Goal: Use online tool/utility: Utilize a website feature to perform a specific function

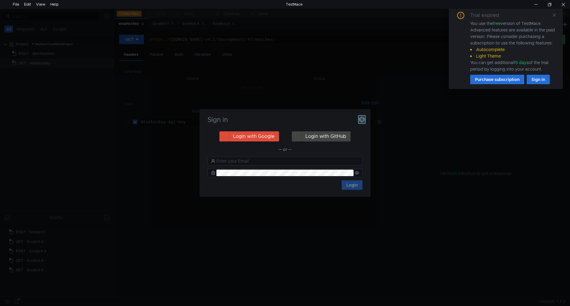
click at [363, 119] on icon "button" at bounding box center [362, 120] width 6 height 6
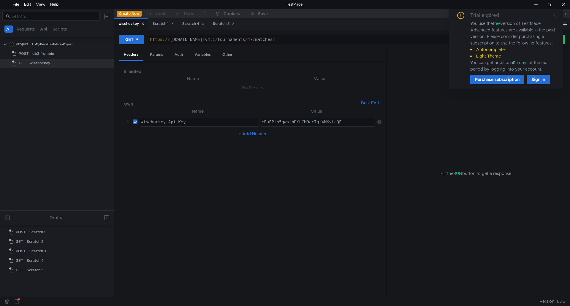
click at [554, 15] on icon at bounding box center [554, 15] width 4 height 4
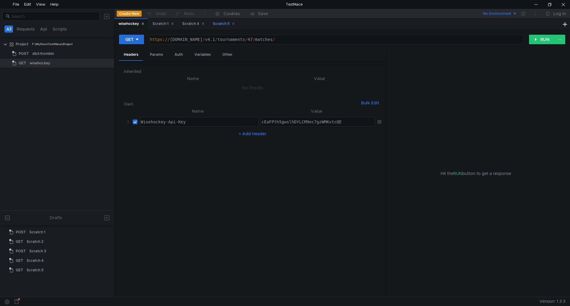
click at [222, 24] on div "Scratch 5" at bounding box center [224, 24] width 22 height 6
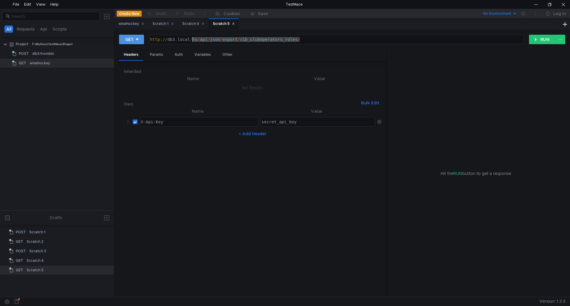
drag, startPoint x: 326, startPoint y: 40, endPoint x: 133, endPoint y: 38, distance: 193.0
click at [133, 38] on div "GET [URL] http:// db3.local / ru / api / json / export / cib_cluboperators_role…" at bounding box center [324, 39] width 410 height 10
paste textarea "[DOMAIN_NAME][URL]"
type textarea "[URL][DOMAIN_NAME]"
click at [131, 39] on div "GET" at bounding box center [129, 39] width 8 height 7
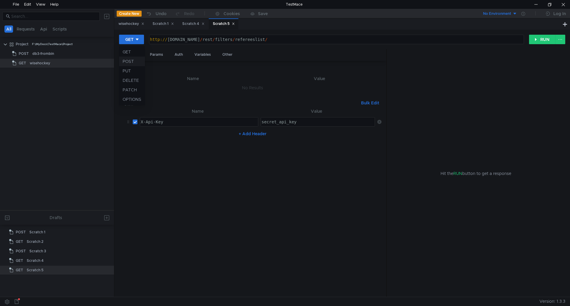
click at [131, 64] on li "POST" at bounding box center [132, 62] width 26 height 10
click at [133, 123] on input "checkbox" at bounding box center [135, 122] width 5 height 5
checkbox input "false"
click at [537, 40] on button "RUN" at bounding box center [542, 40] width 26 height 10
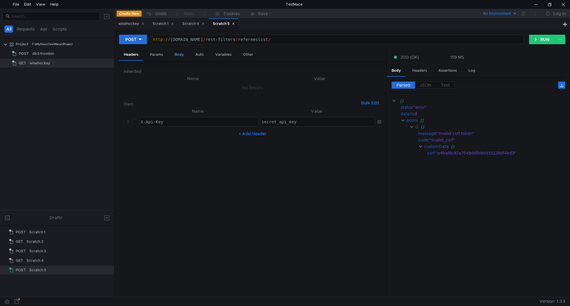
click at [179, 56] on div "Body" at bounding box center [179, 54] width 19 height 11
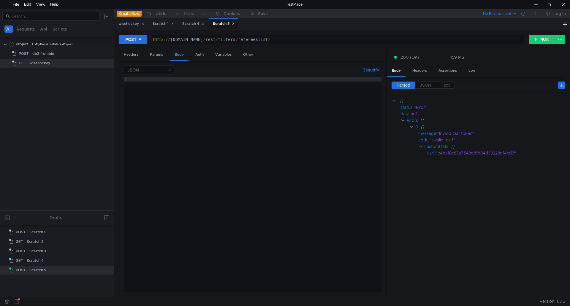
click at [179, 56] on div "Body" at bounding box center [179, 55] width 19 height 12
